Goal: Information Seeking & Learning: Learn about a topic

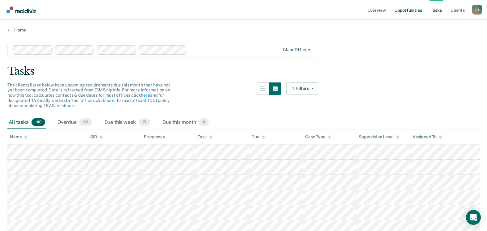
click at [410, 11] on link "Opportunities" at bounding box center [408, 10] width 30 height 20
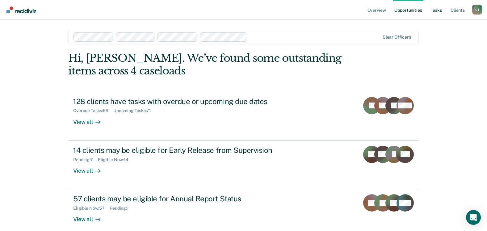
click at [435, 8] on link "Tasks" at bounding box center [436, 10] width 14 height 20
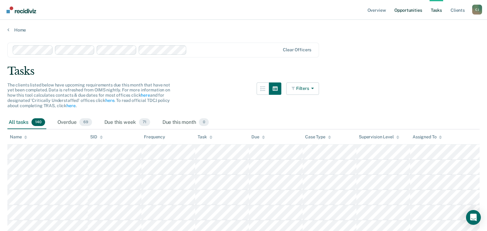
click at [411, 11] on link "Opportunities" at bounding box center [408, 10] width 30 height 20
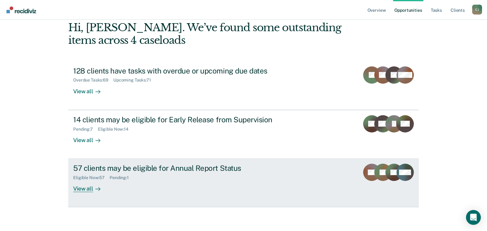
scroll to position [31, 0]
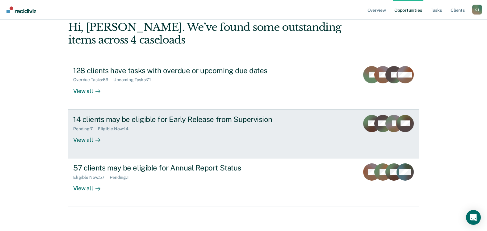
click at [86, 139] on div "View all" at bounding box center [90, 137] width 35 height 12
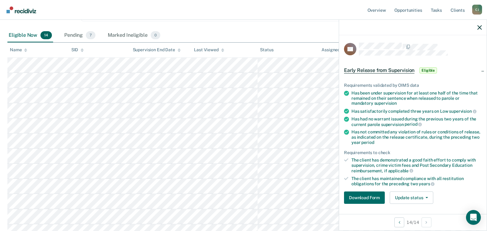
scroll to position [58, 0]
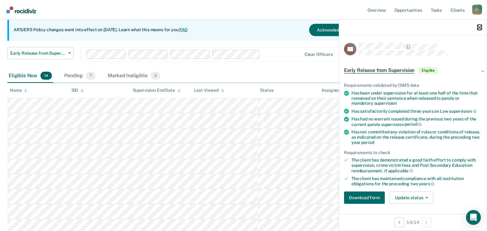
click at [479, 28] on icon "button" at bounding box center [479, 27] width 4 height 4
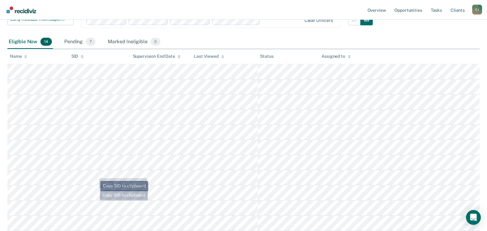
scroll to position [0, 0]
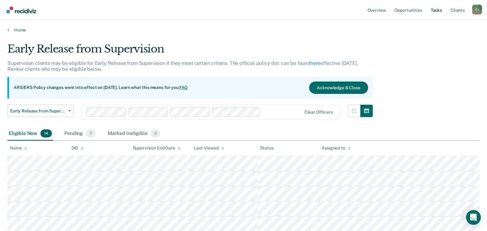
click at [437, 9] on link "Tasks" at bounding box center [436, 10] width 14 height 20
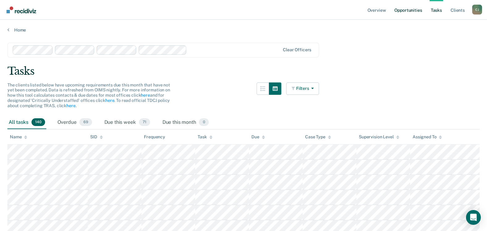
click at [414, 10] on link "Opportunities" at bounding box center [408, 10] width 30 height 20
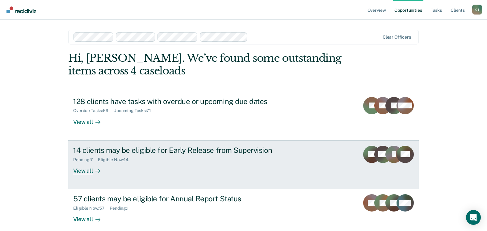
click at [85, 170] on div "View all" at bounding box center [90, 168] width 35 height 12
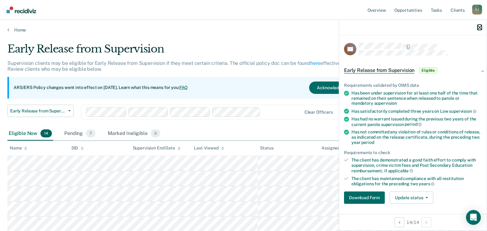
click at [480, 26] on icon "button" at bounding box center [479, 27] width 4 height 4
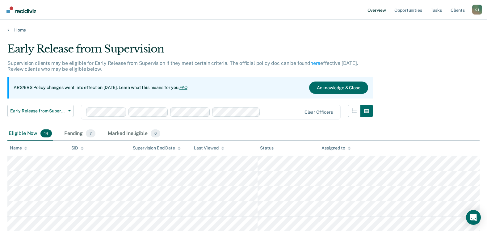
click at [376, 8] on link "Overview" at bounding box center [376, 10] width 21 height 20
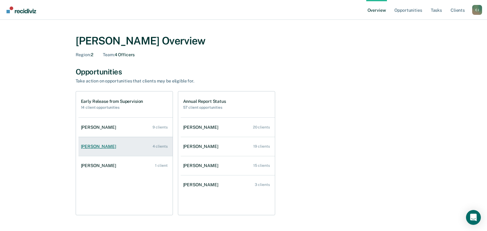
click at [103, 147] on div "[PERSON_NAME]" at bounding box center [100, 146] width 38 height 5
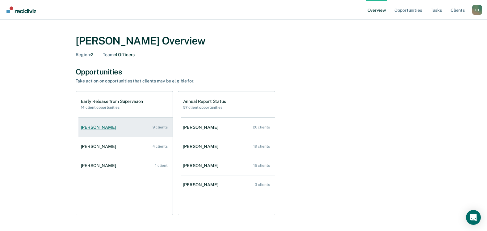
click at [91, 131] on link "[PERSON_NAME] 9 clients" at bounding box center [125, 127] width 94 height 18
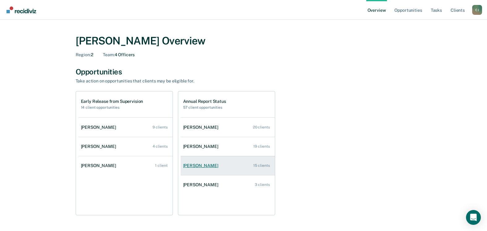
click at [190, 167] on div "[PERSON_NAME]" at bounding box center [202, 165] width 38 height 5
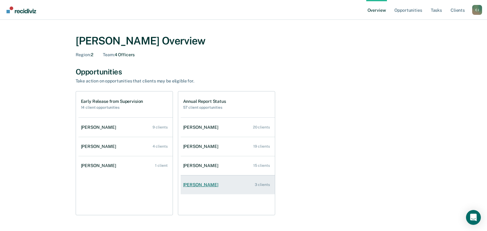
click at [202, 183] on div "[PERSON_NAME]" at bounding box center [202, 184] width 38 height 5
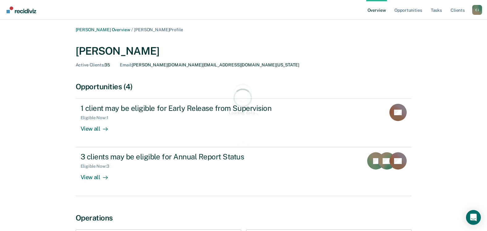
scroll to position [71, 0]
